Goal: Task Accomplishment & Management: Complete application form

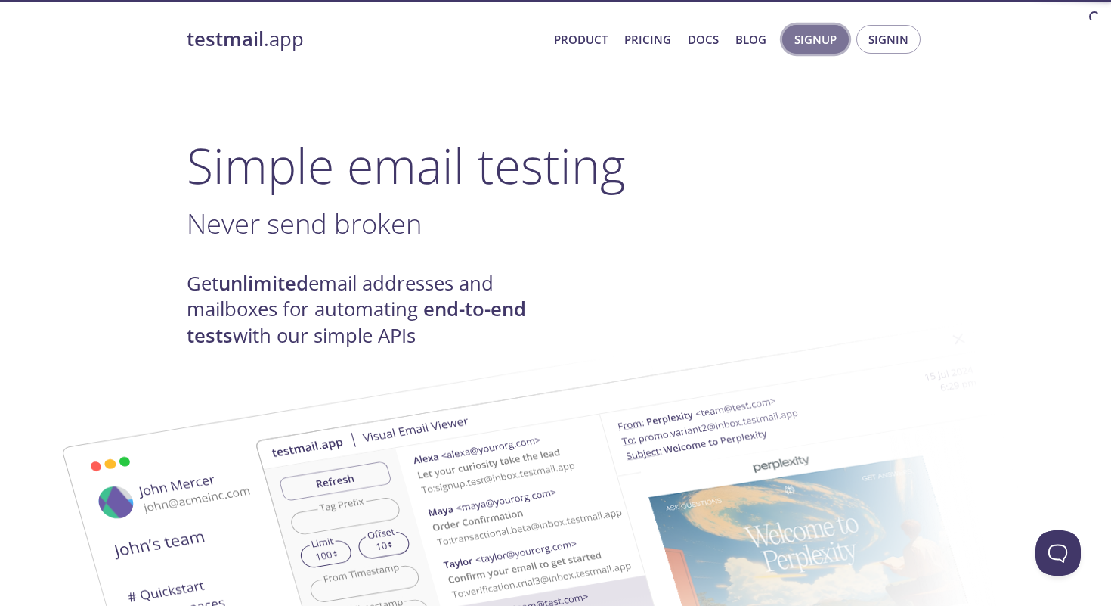
click at [821, 44] on span "Signup" at bounding box center [816, 39] width 42 height 20
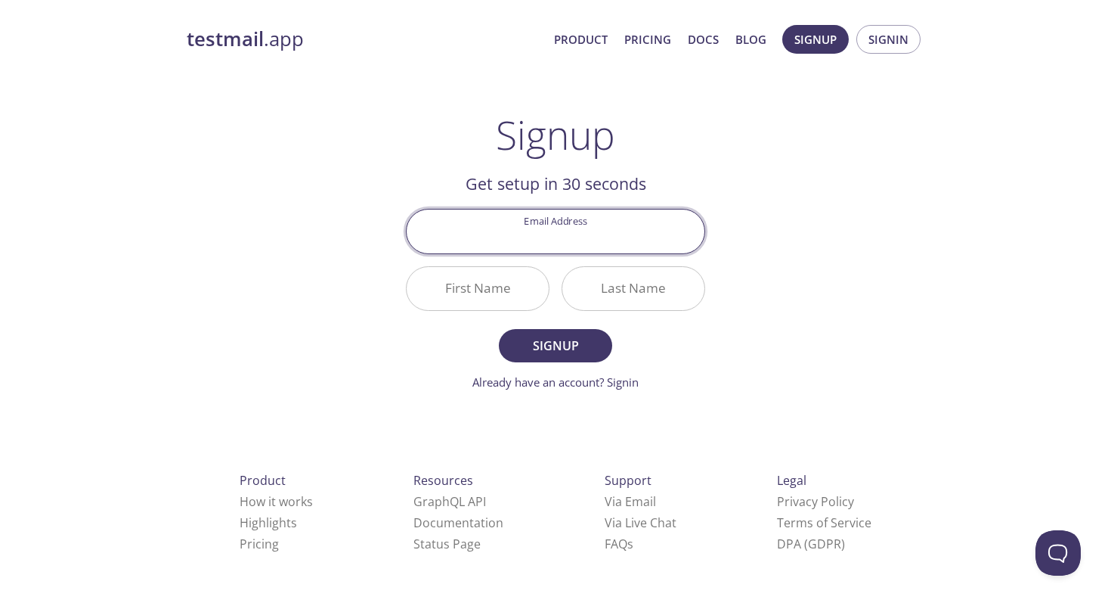
type input "i"
type input "[EMAIL_ADDRESS][DOMAIN_NAME]"
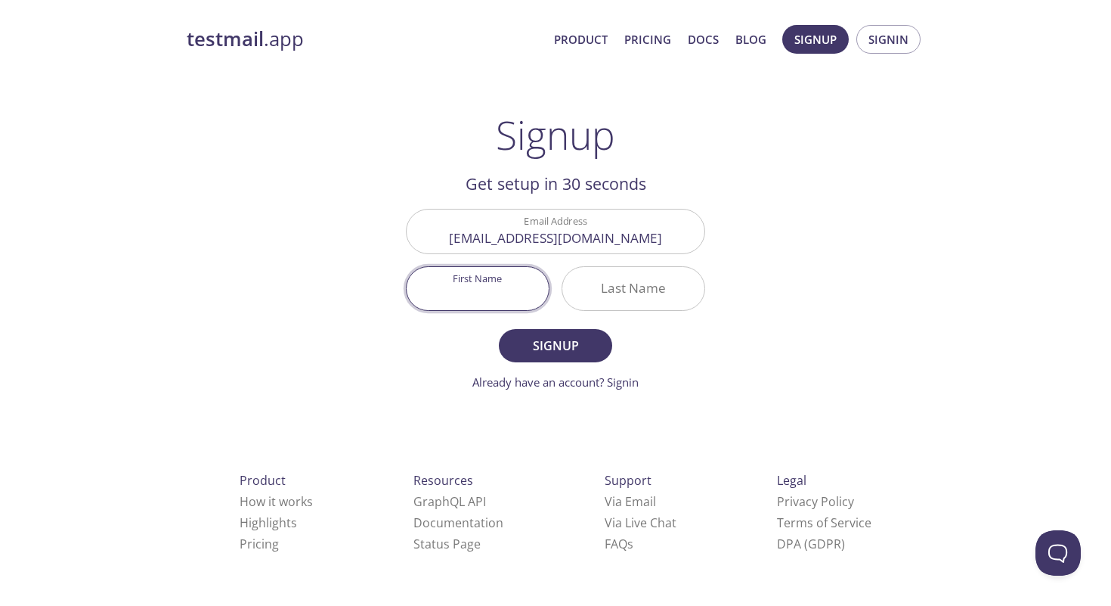
click at [496, 290] on input "First Name" at bounding box center [478, 288] width 142 height 43
type input "Admin"
click at [594, 290] on input "Last Name" at bounding box center [633, 288] width 142 height 43
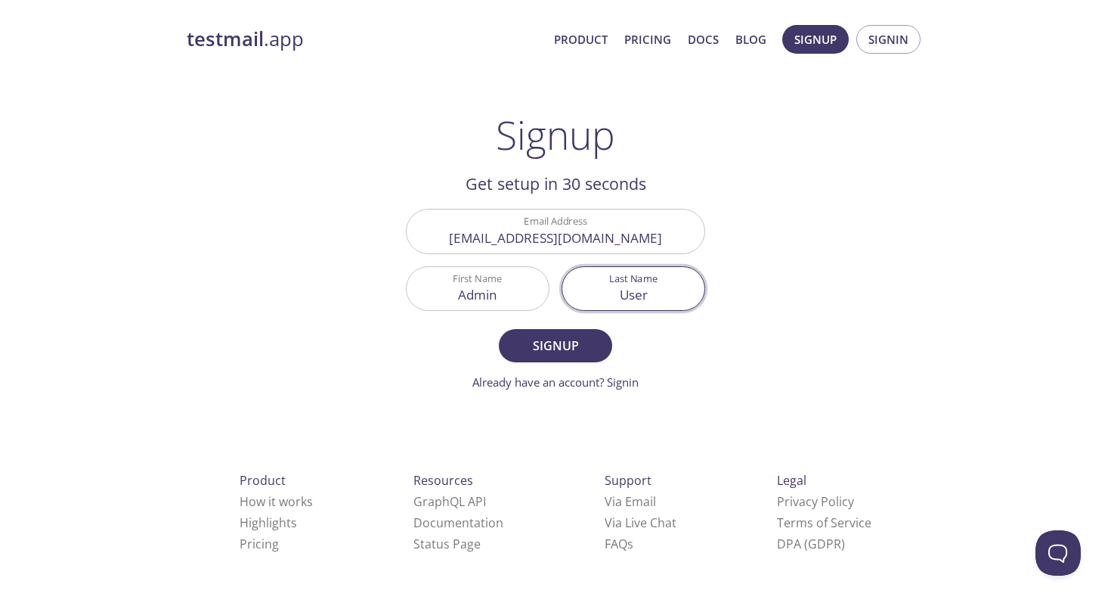
type input "User"
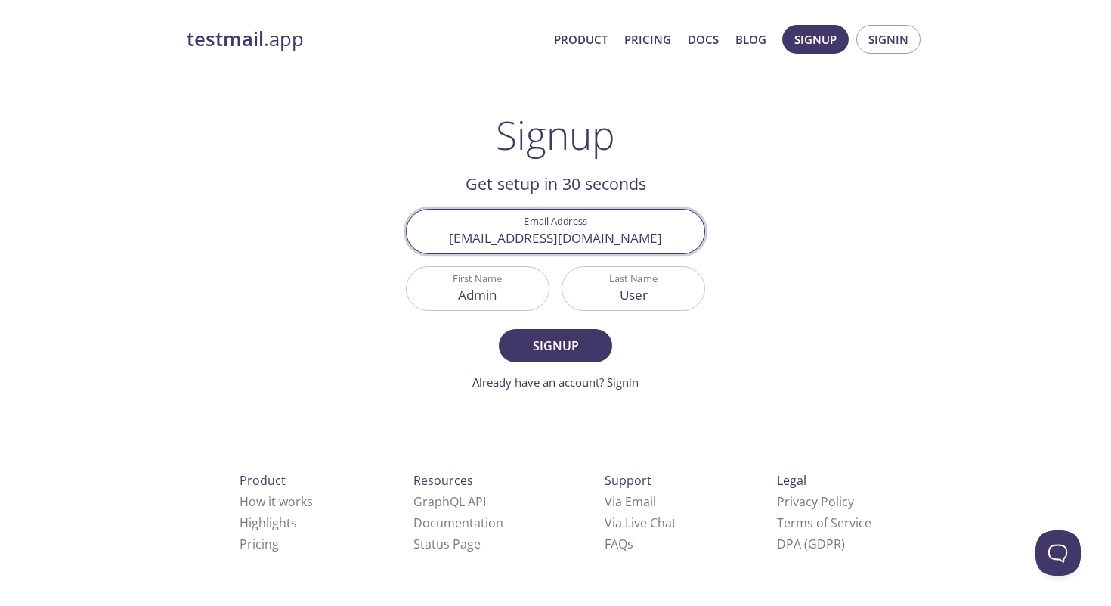
drag, startPoint x: 628, startPoint y: 242, endPoint x: 483, endPoint y: 240, distance: 144.4
click at [483, 241] on input "[EMAIL_ADDRESS][DOMAIN_NAME]" at bounding box center [556, 230] width 298 height 43
type input "[EMAIL_ADDRESS][DOMAIN_NAME]"
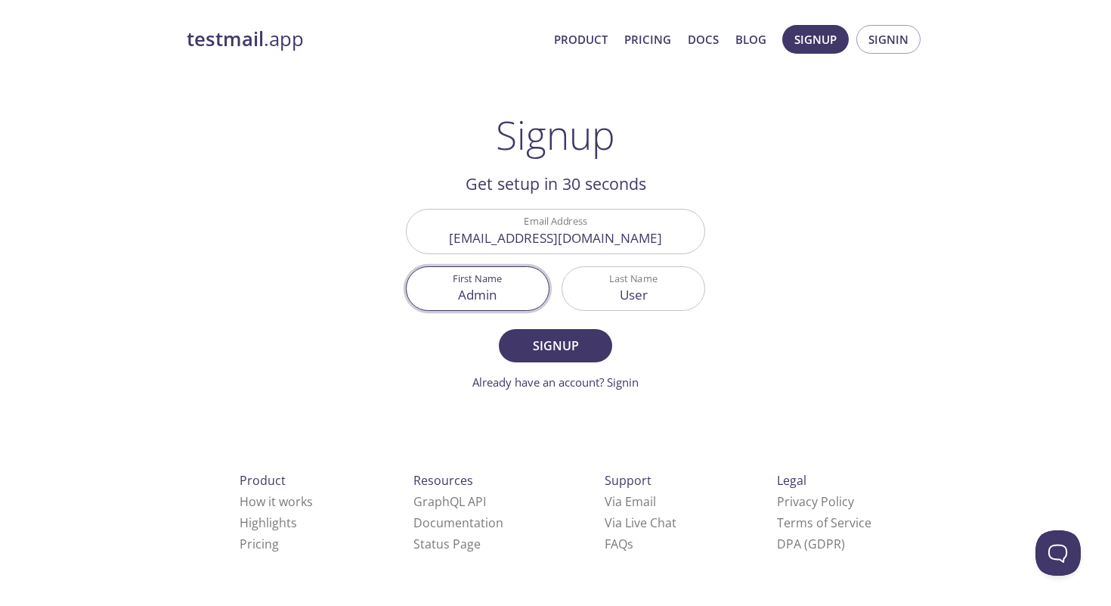
drag, startPoint x: 506, startPoint y: 299, endPoint x: 392, endPoint y: 299, distance: 114.2
click at [392, 299] on main "Signup Get setup in 30 seconds Email Address [PERSON_NAME][EMAIL_ADDRESS][DOMAI…" at bounding box center [556, 251] width 336 height 279
type input "Inna"
drag, startPoint x: 662, startPoint y: 296, endPoint x: 533, endPoint y: 296, distance: 128.5
click at [533, 296] on div "Email Address [PERSON_NAME][EMAIL_ADDRESS][DOMAIN_NAME] First Name [PERSON_NAME…" at bounding box center [555, 260] width 311 height 114
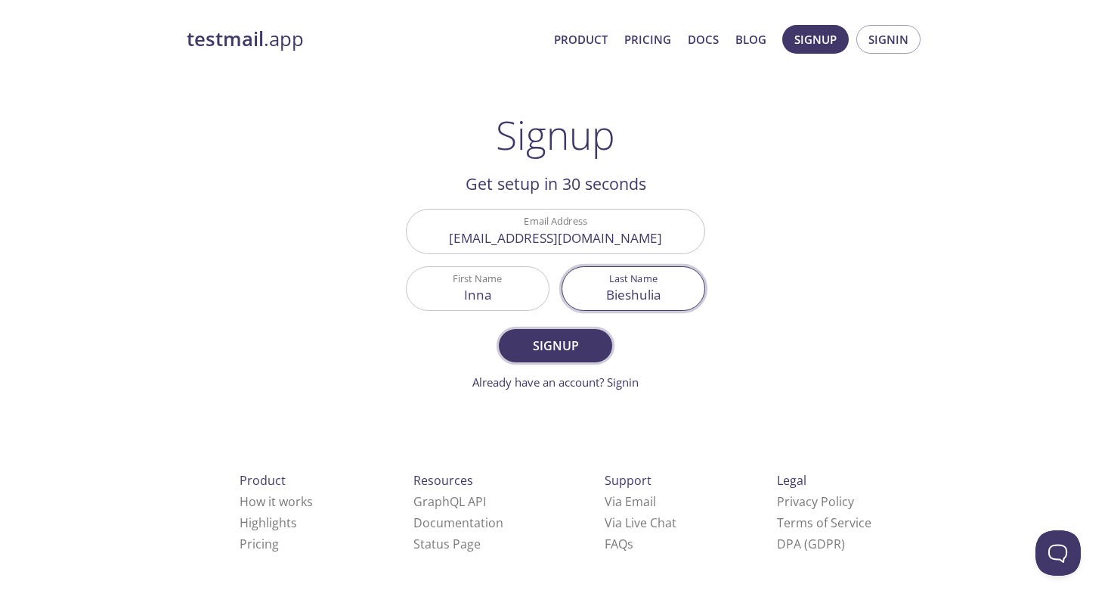
type input "Bieshulia"
click at [544, 351] on span "Signup" at bounding box center [556, 345] width 80 height 21
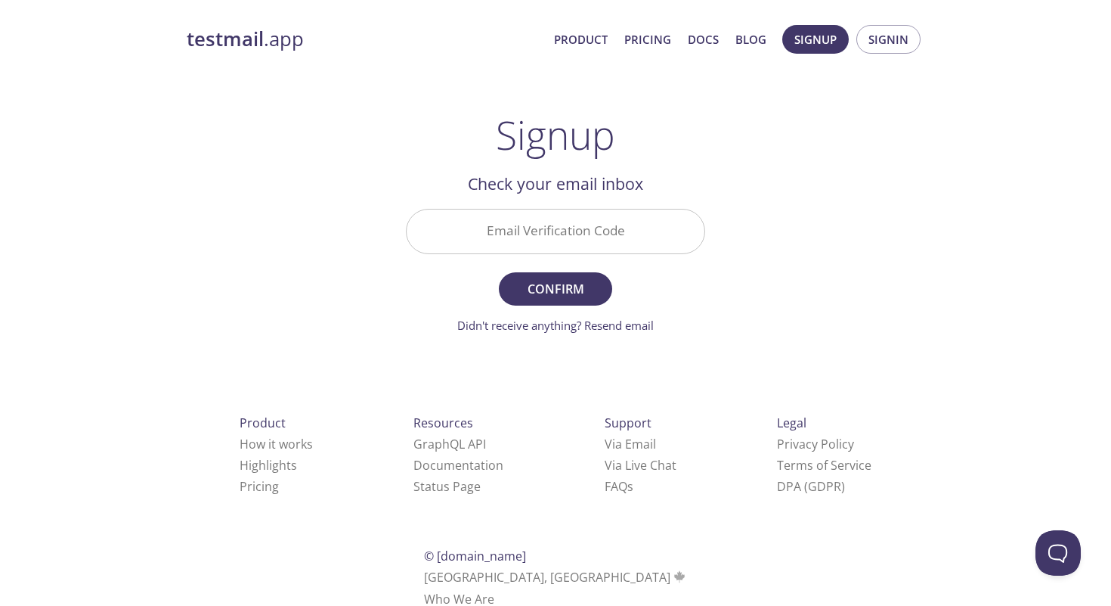
click at [578, 231] on input "Email Verification Code" at bounding box center [556, 230] width 298 height 43
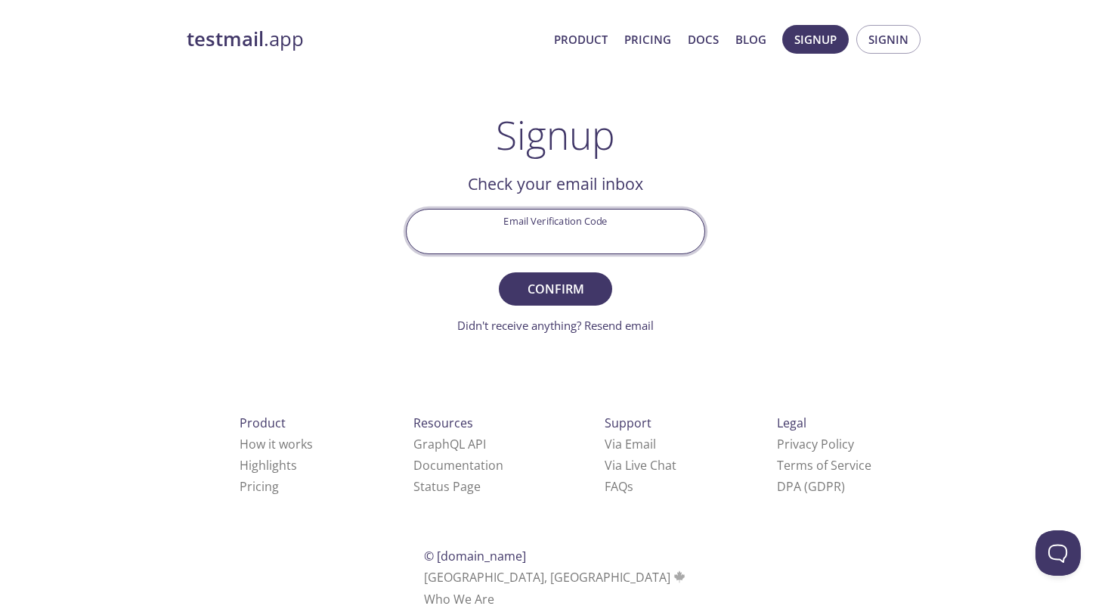
paste input "6QJ8EX8"
type input "6QJ8EX8"
click at [561, 281] on span "Confirm" at bounding box center [556, 288] width 80 height 21
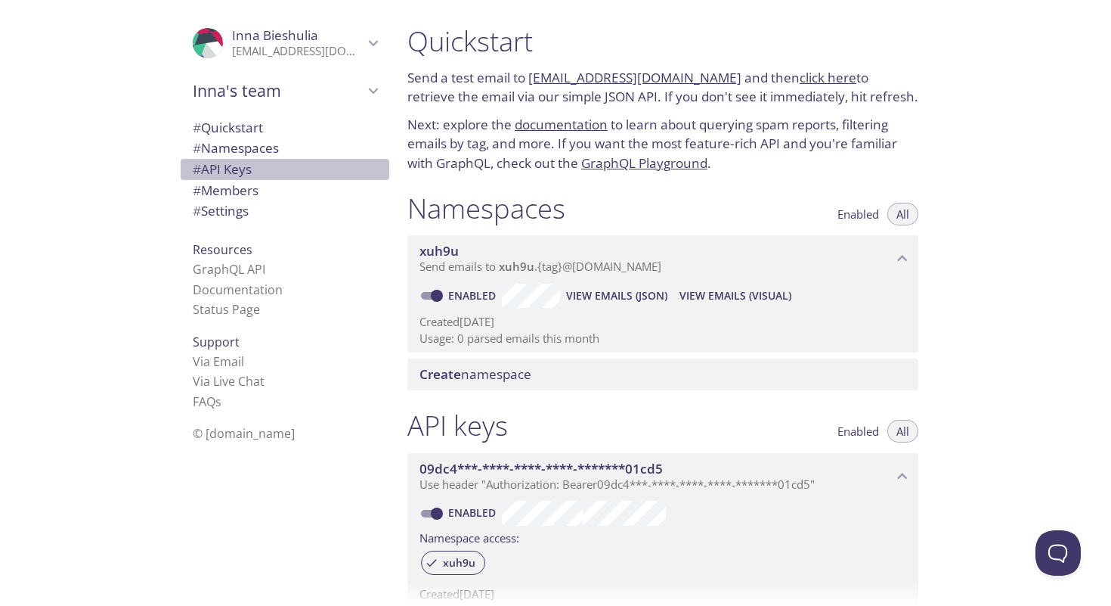
click at [258, 169] on span "# API Keys" at bounding box center [285, 170] width 184 height 20
click at [863, 214] on span "Enabled" at bounding box center [859, 214] width 42 height 0
click at [898, 214] on span "All" at bounding box center [903, 214] width 13 height 0
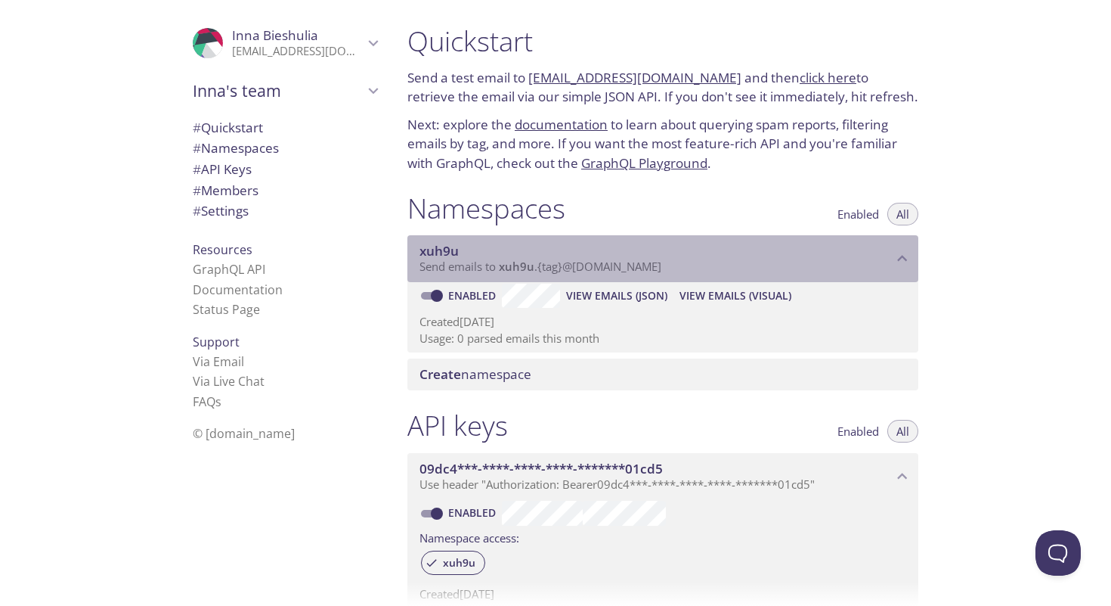
click at [578, 270] on span "Send emails to xuh9u . {tag} @[DOMAIN_NAME]" at bounding box center [541, 266] width 242 height 15
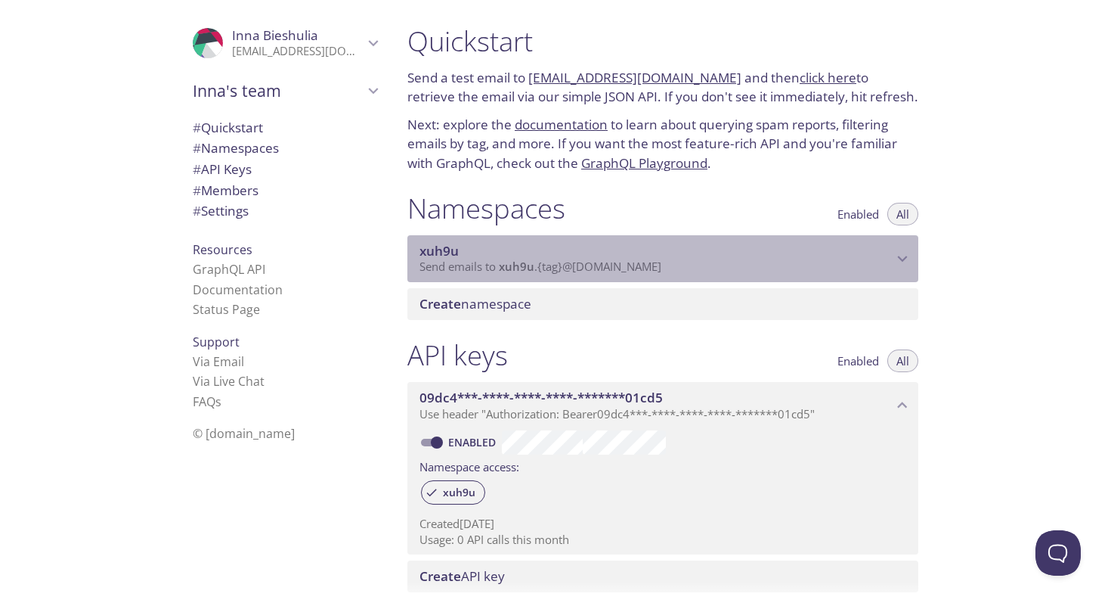
click at [578, 270] on span "Send emails to xuh9u . {tag} @[DOMAIN_NAME]" at bounding box center [541, 266] width 242 height 15
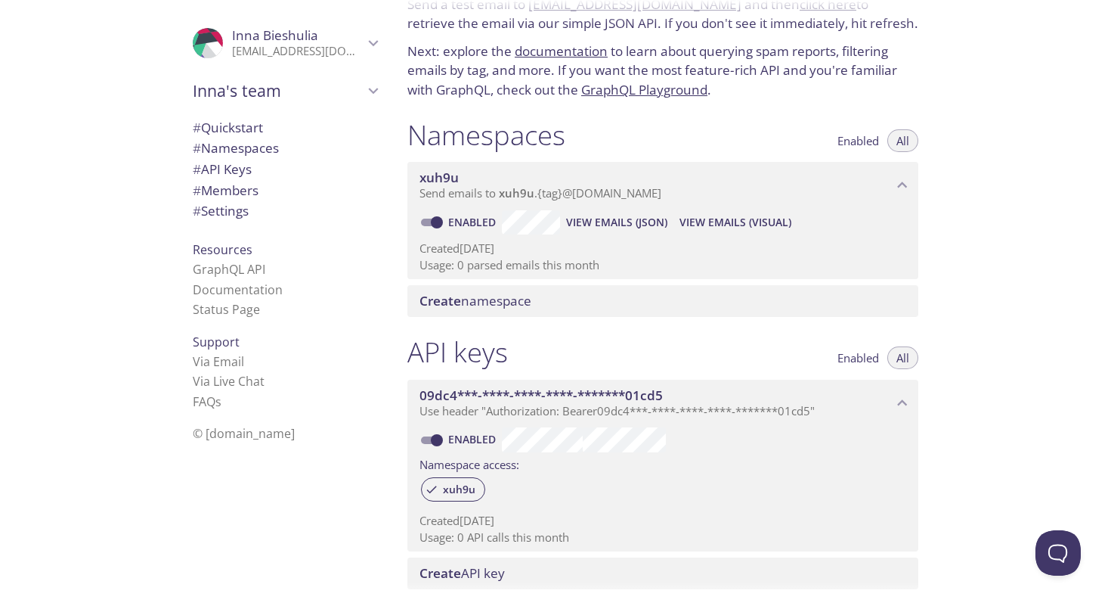
scroll to position [59, 0]
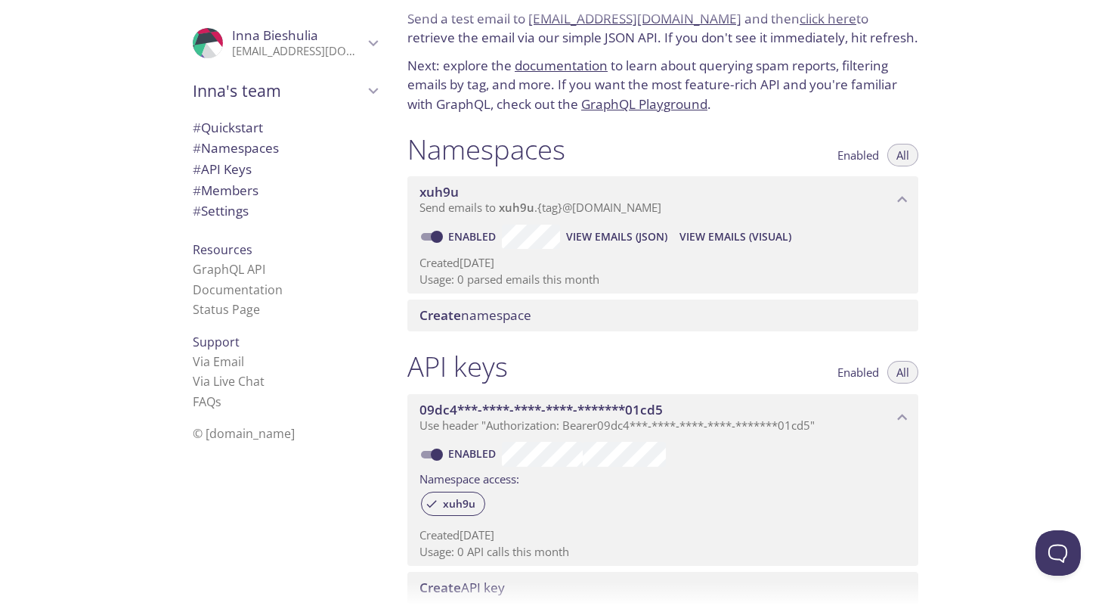
click at [488, 323] on span "Create namespace" at bounding box center [476, 314] width 112 height 17
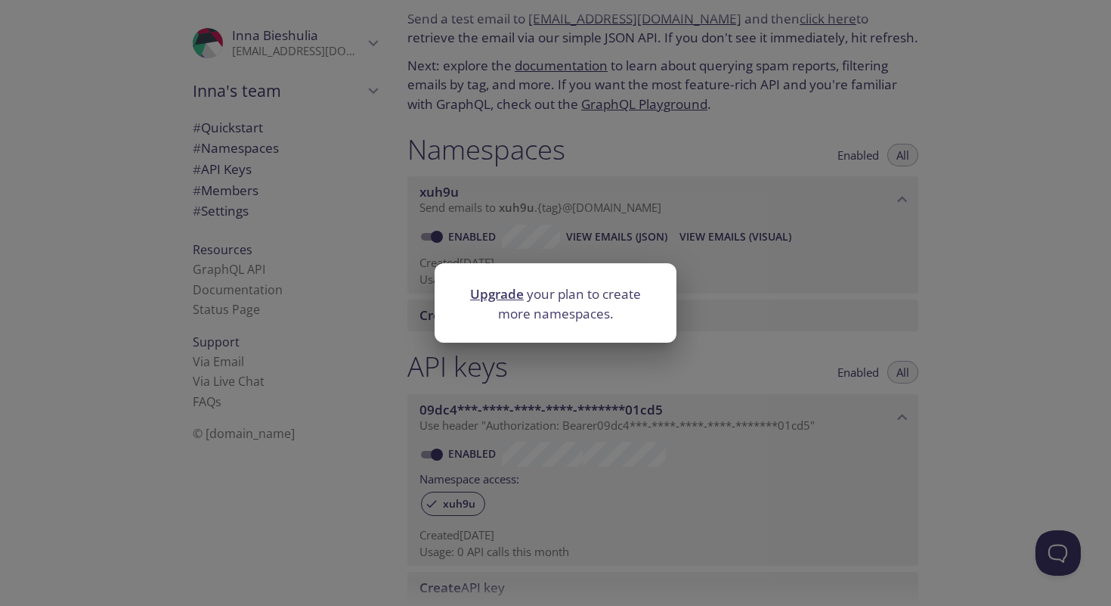
click at [624, 354] on div "Upgrade your plan to create more namespaces." at bounding box center [555, 303] width 1111 height 606
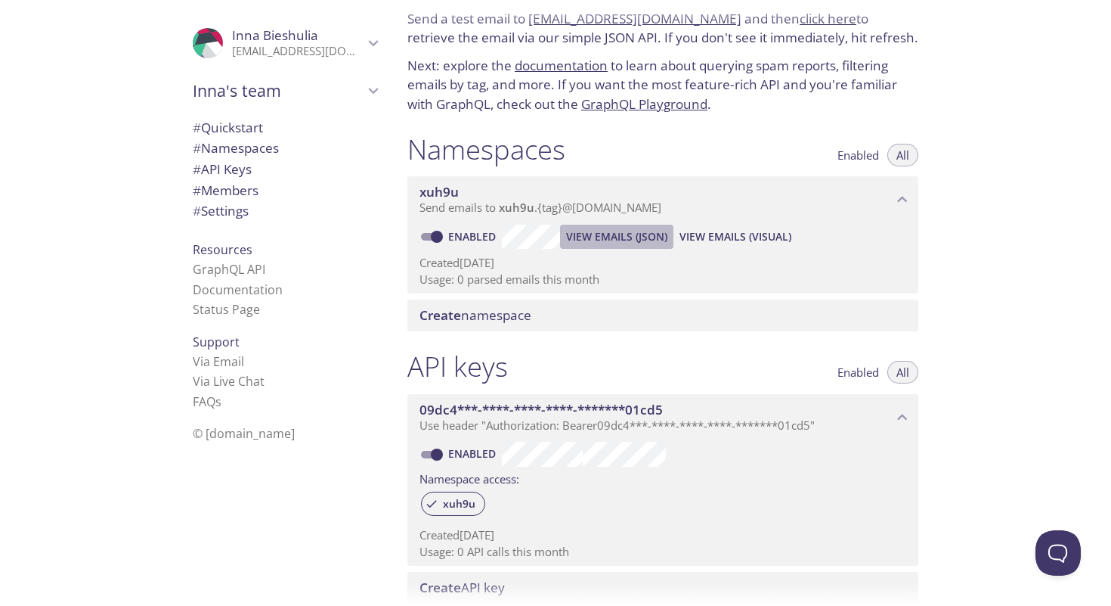
click at [600, 243] on span "View Emails (JSON)" at bounding box center [616, 237] width 101 height 18
